Goal: Check status

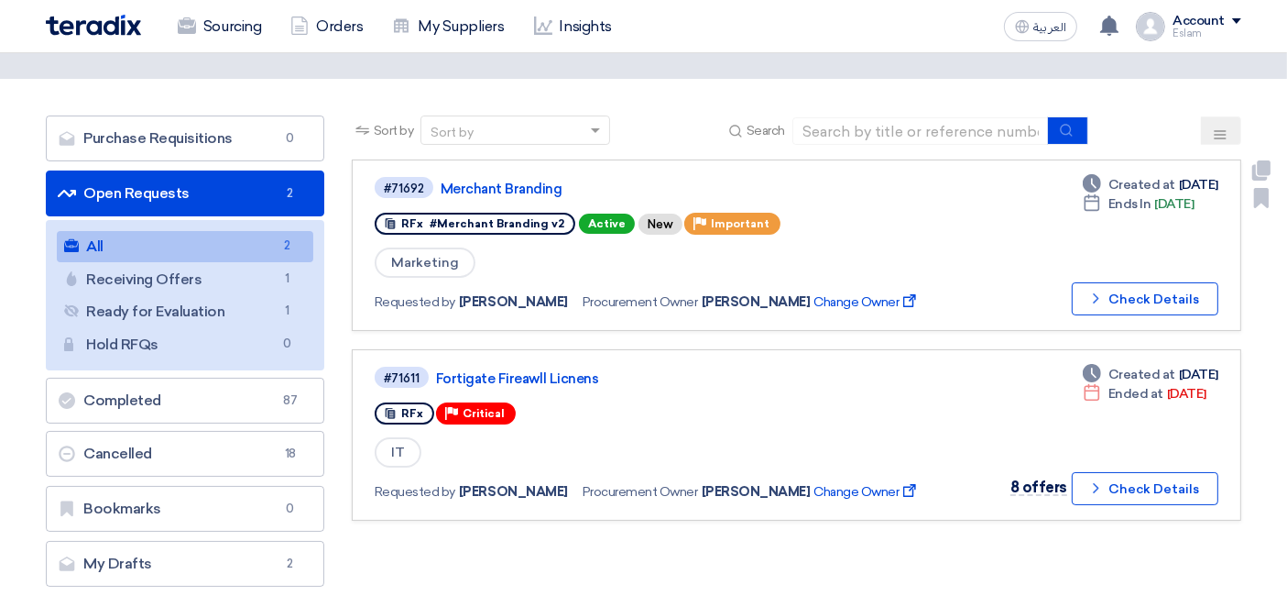
scroll to position [102, 0]
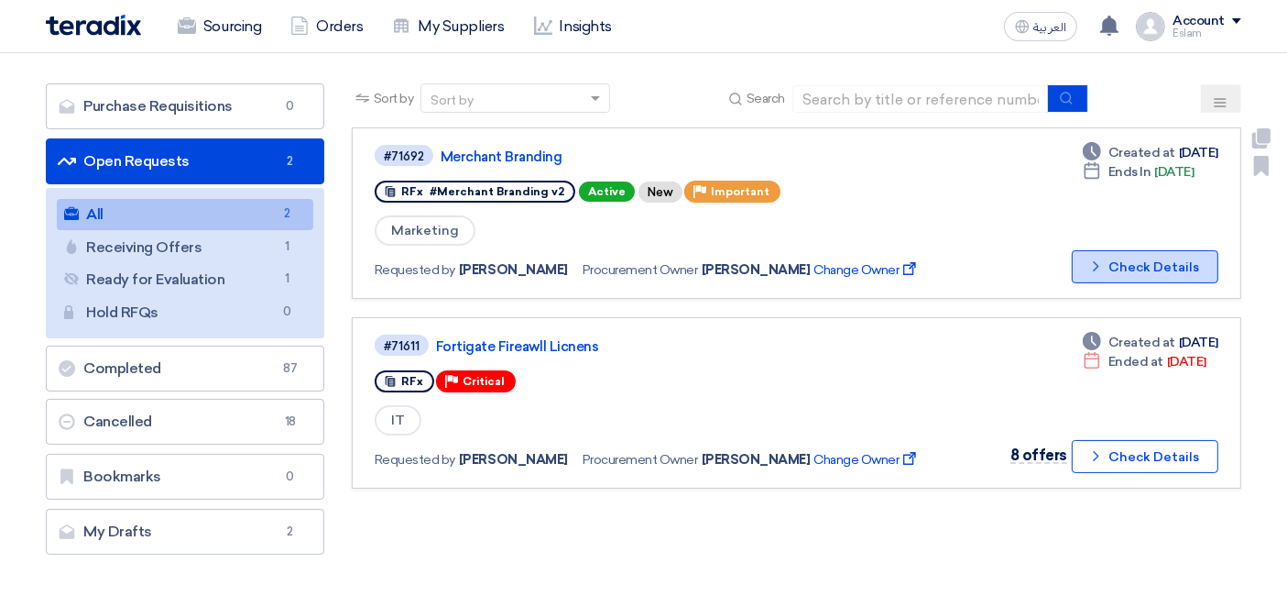
click at [1183, 251] on button "Check details Check Details" at bounding box center [1145, 266] width 147 height 33
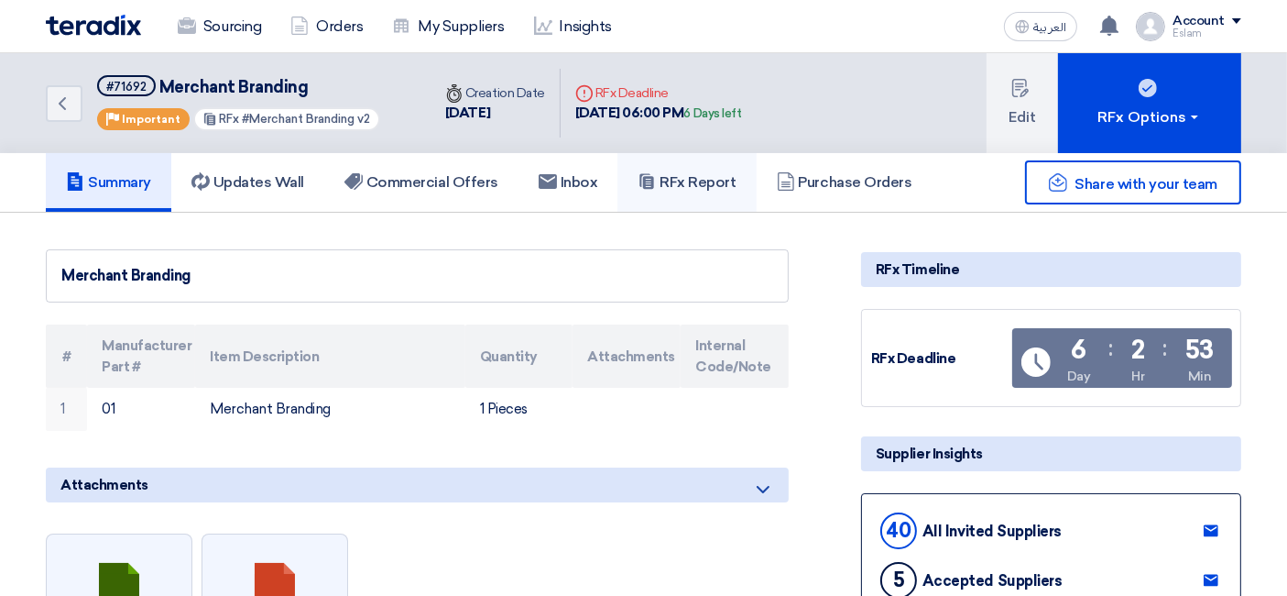
click at [698, 183] on h5 "RFx Report" at bounding box center [687, 182] width 98 height 18
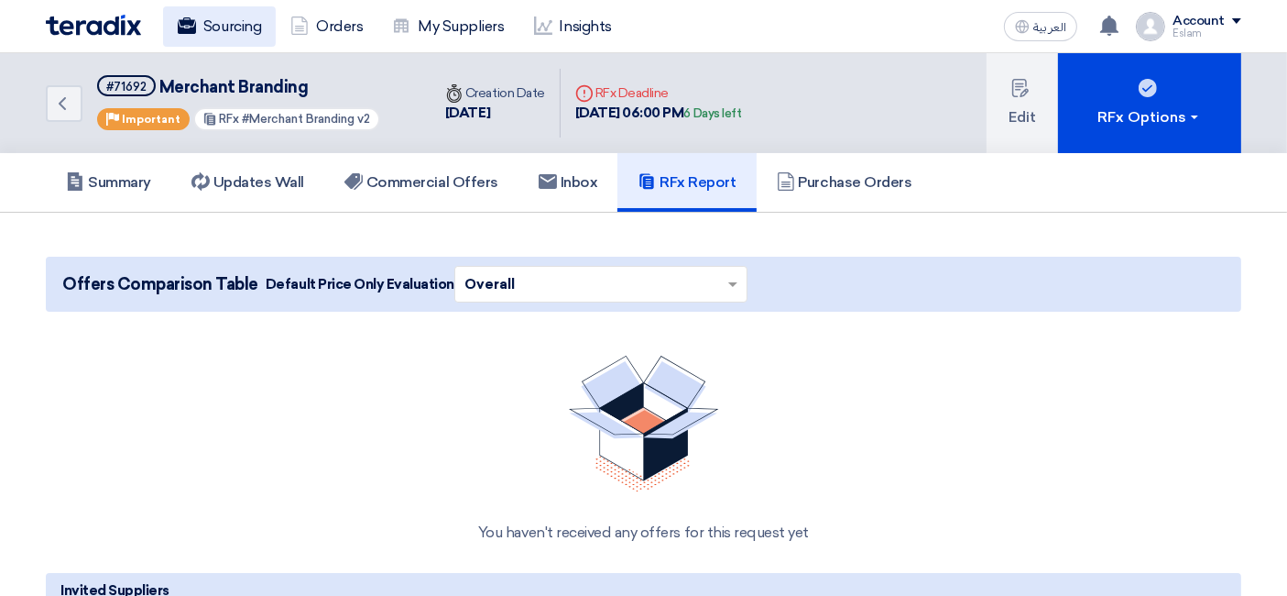
click at [226, 32] on link "Sourcing" at bounding box center [219, 26] width 113 height 40
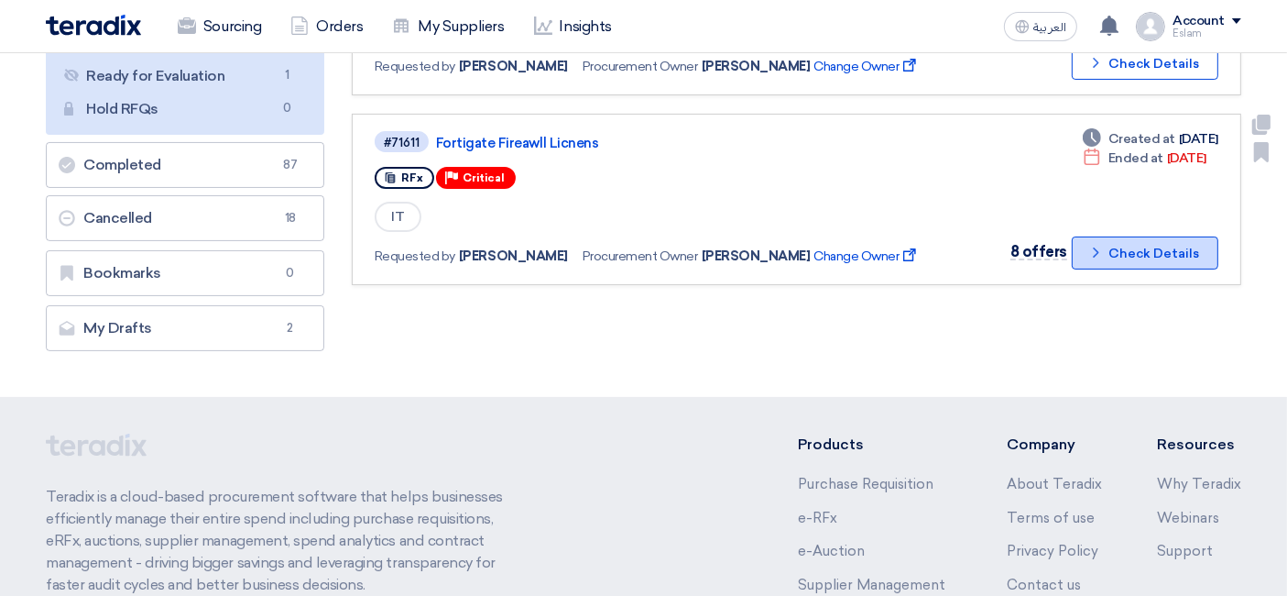
click at [1135, 239] on button "Check details Check Details" at bounding box center [1145, 252] width 147 height 33
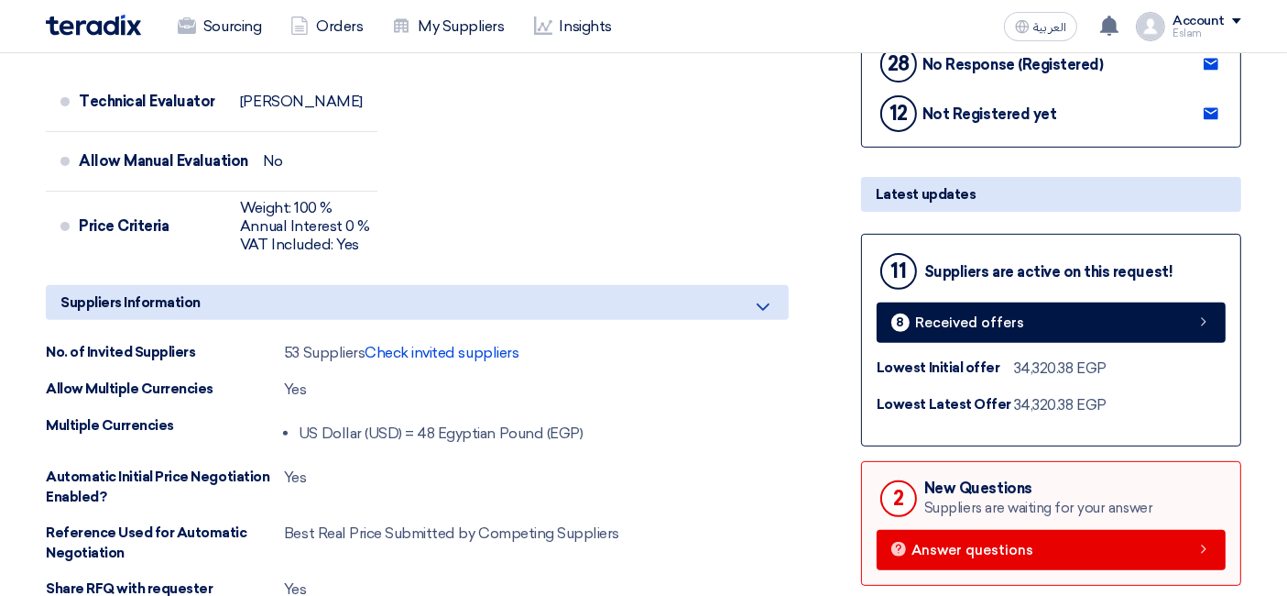
scroll to position [712, 0]
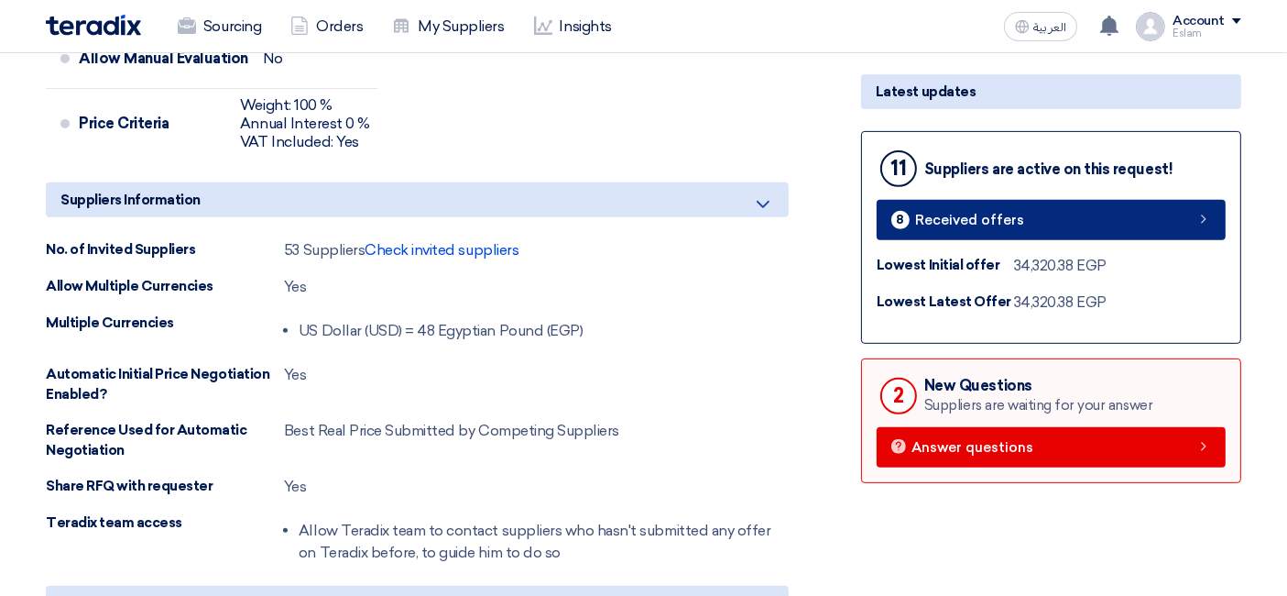
click at [1020, 224] on link "8 Received offers" at bounding box center [1051, 220] width 349 height 40
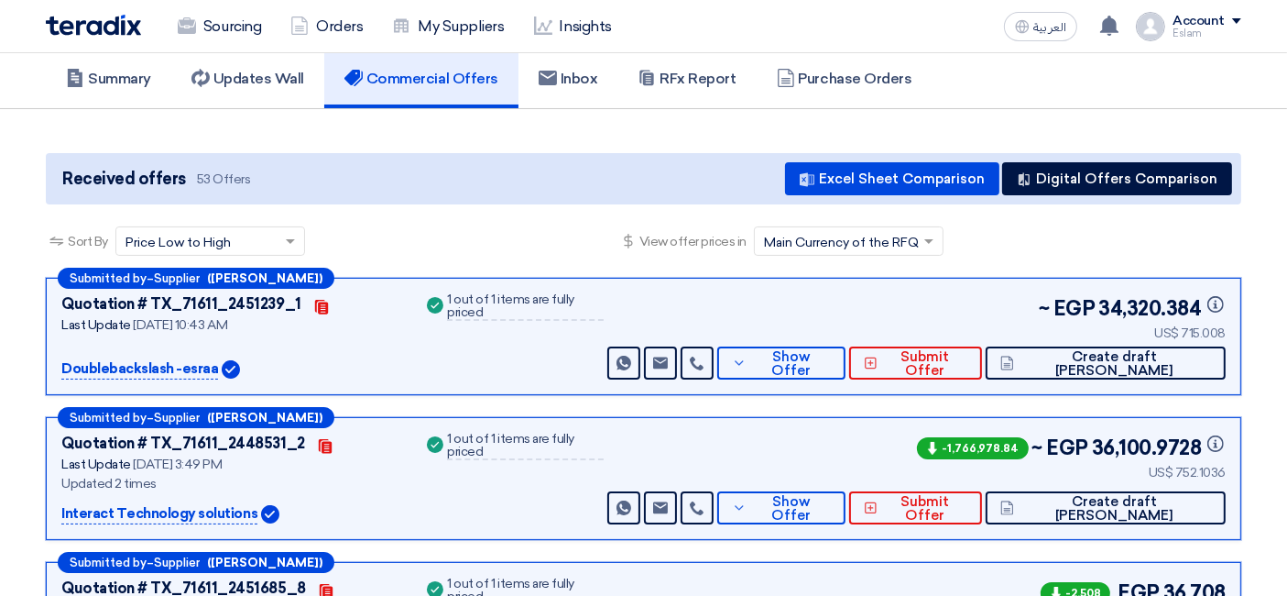
scroll to position [102, 0]
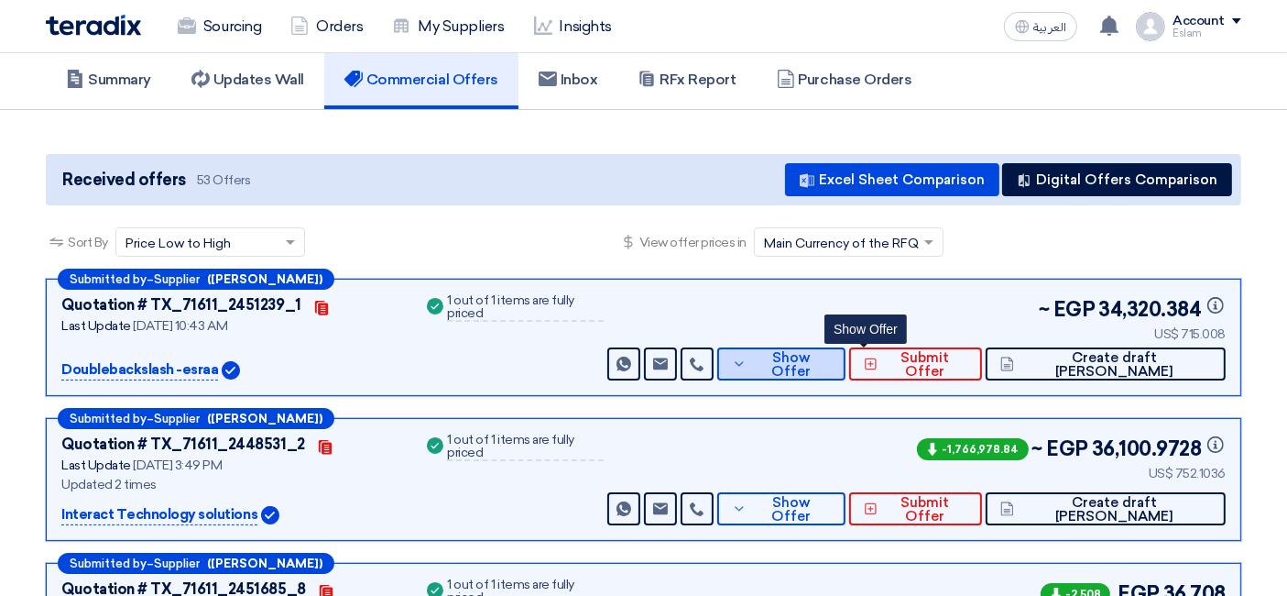
click at [747, 359] on icon at bounding box center [739, 363] width 15 height 15
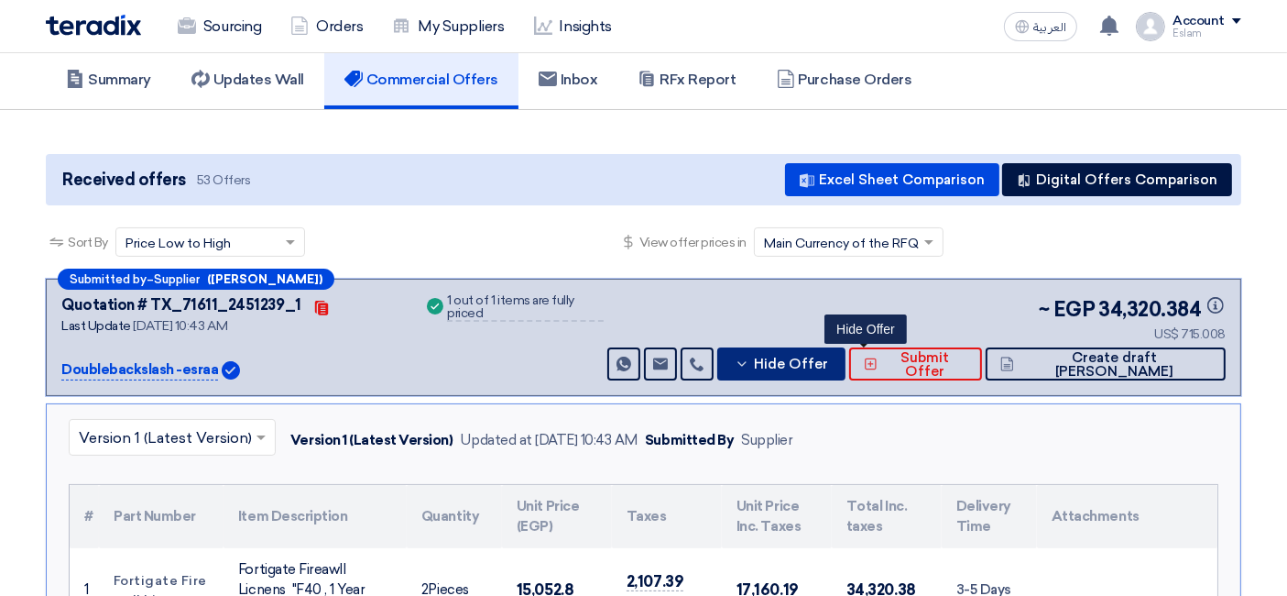
click at [815, 364] on button "Hide Offer" at bounding box center [781, 363] width 128 height 33
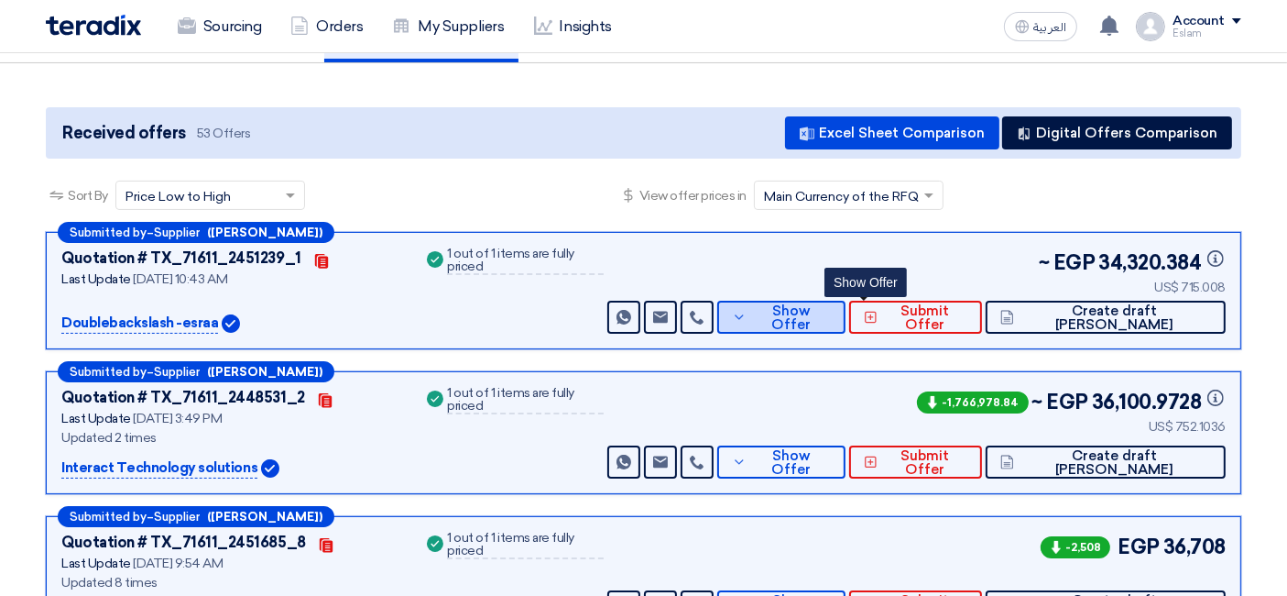
scroll to position [0, 0]
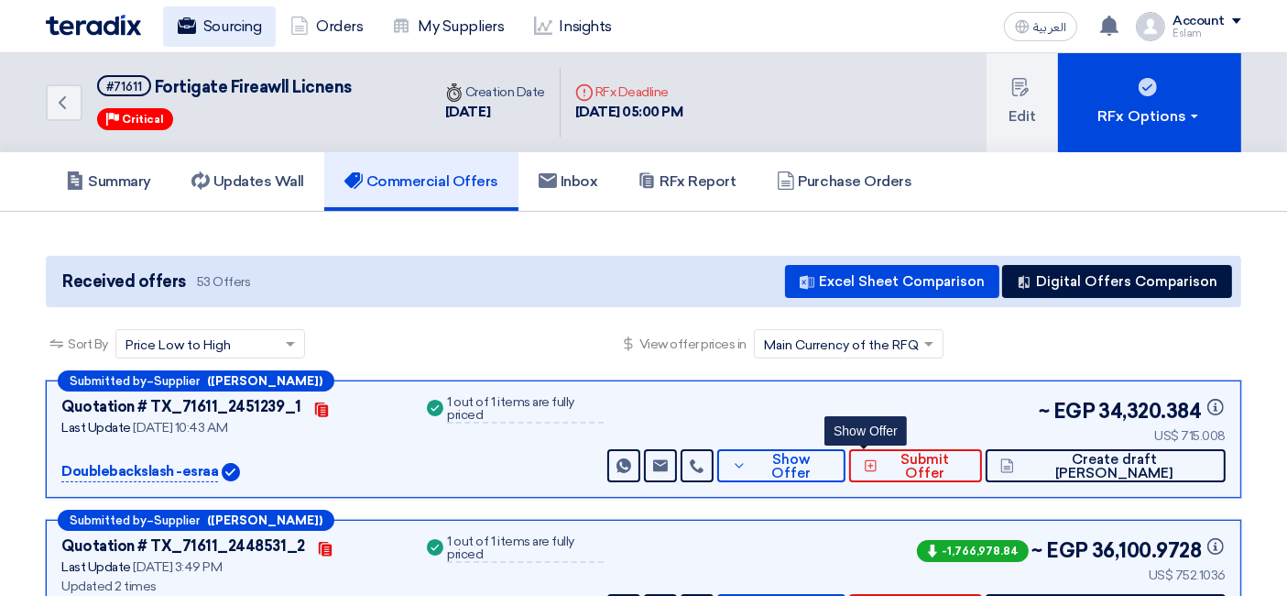
click at [209, 16] on link "Sourcing" at bounding box center [219, 26] width 113 height 40
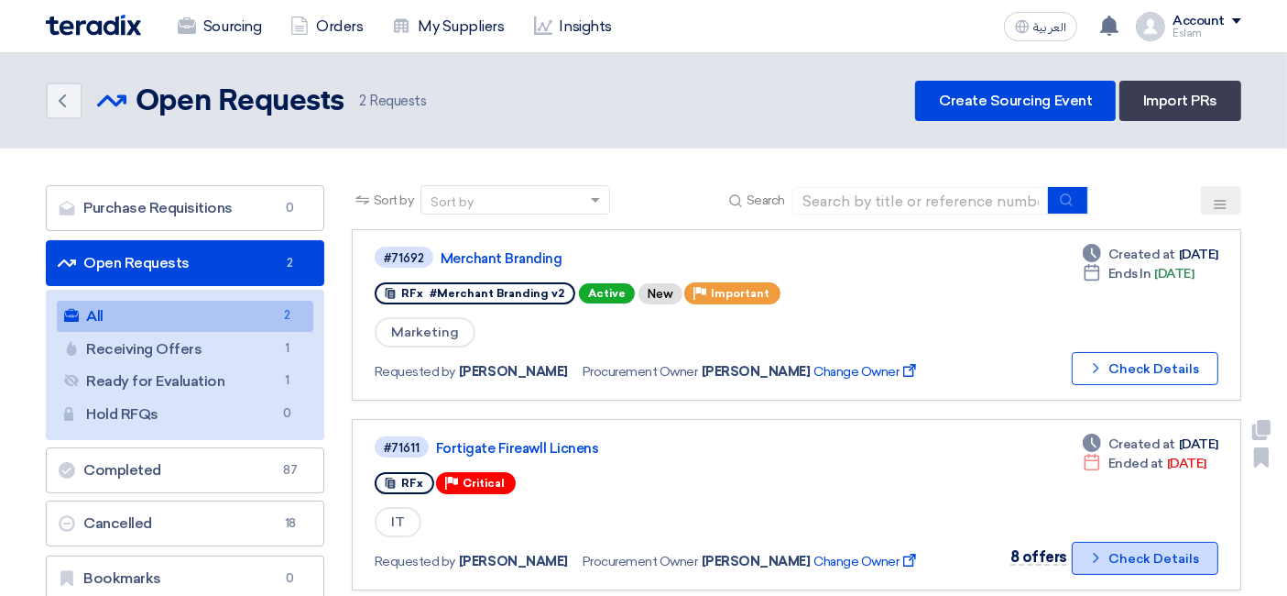
click at [1115, 541] on button "Check details Check Details" at bounding box center [1145, 557] width 147 height 33
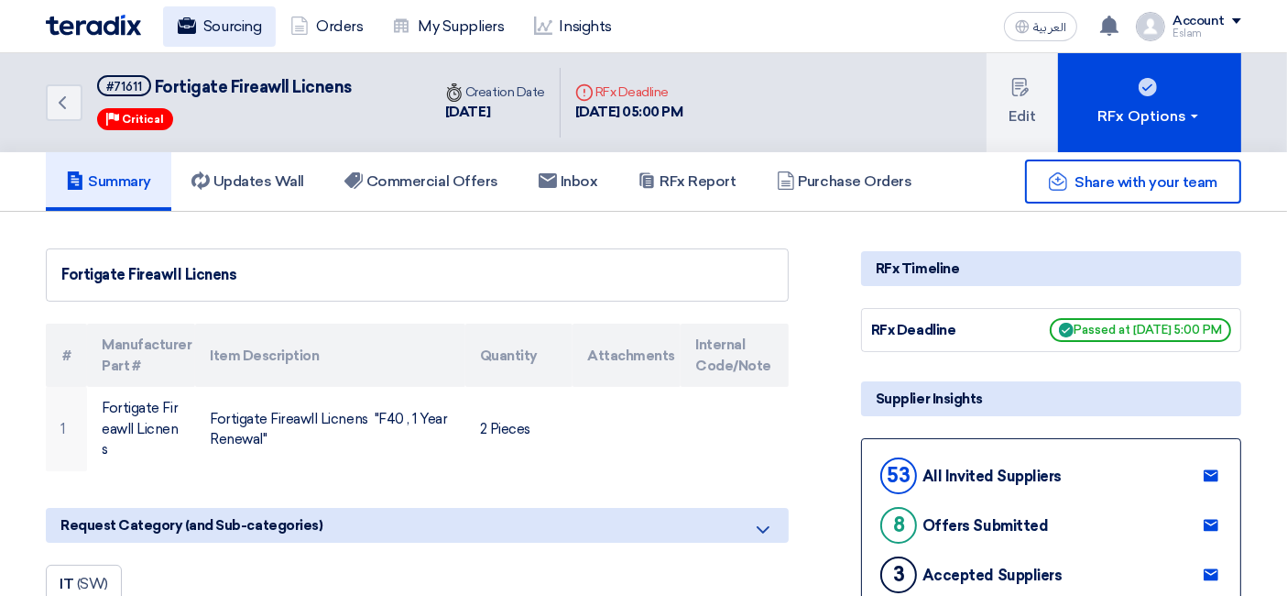
click at [246, 33] on link "Sourcing" at bounding box center [219, 26] width 113 height 40
